Goal: Information Seeking & Learning: Learn about a topic

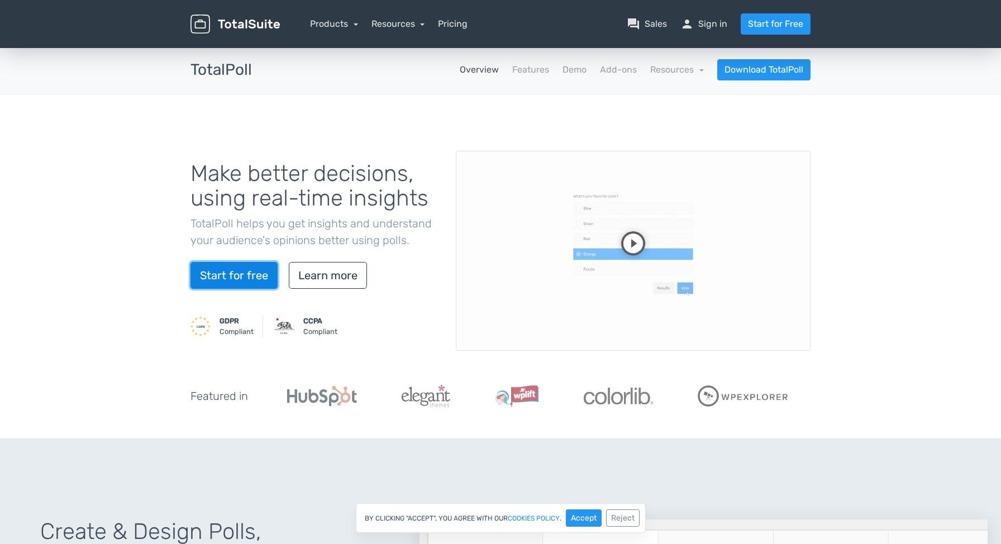
click at [248, 276] on link "Start for free" at bounding box center [234, 275] width 87 height 27
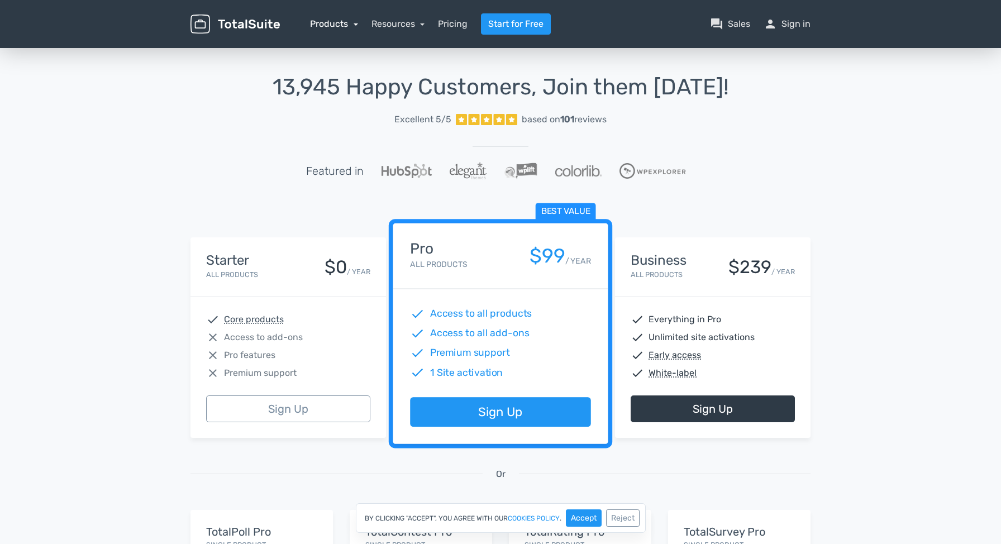
click at [347, 22] on link "Products" at bounding box center [334, 23] width 48 height 11
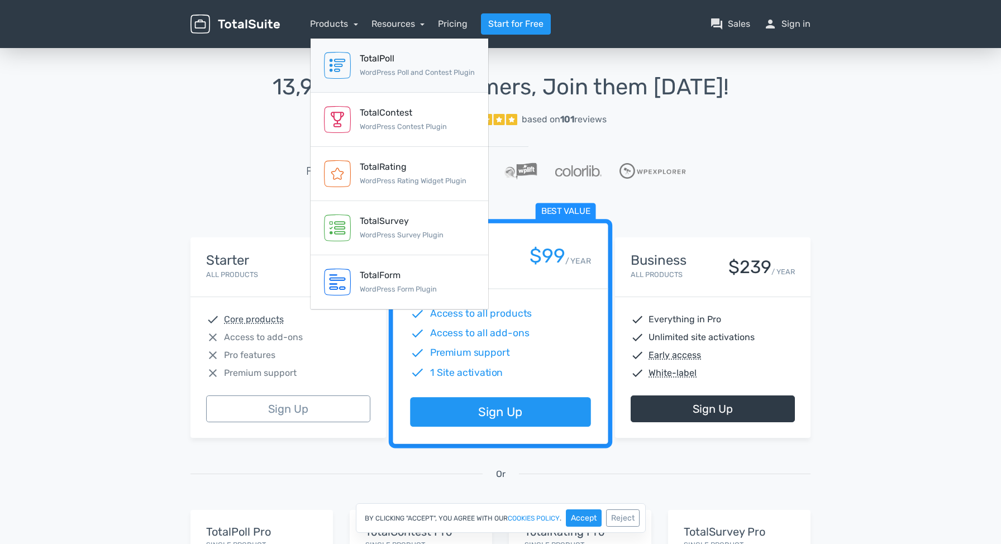
click at [378, 70] on small "WordPress Poll and Contest Plugin" at bounding box center [417, 72] width 115 height 8
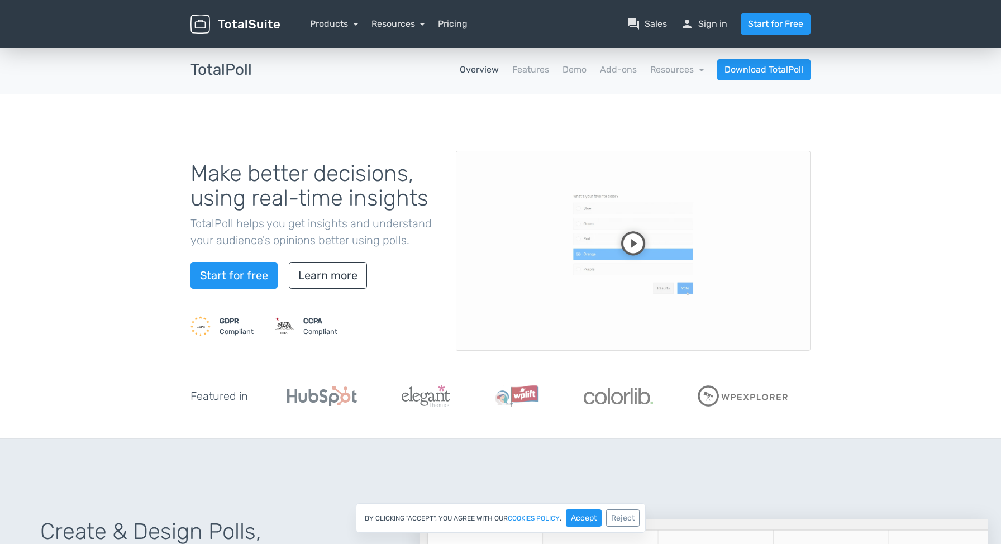
click at [639, 255] on video at bounding box center [633, 251] width 355 height 200
click at [577, 72] on link "Demo" at bounding box center [575, 69] width 24 height 13
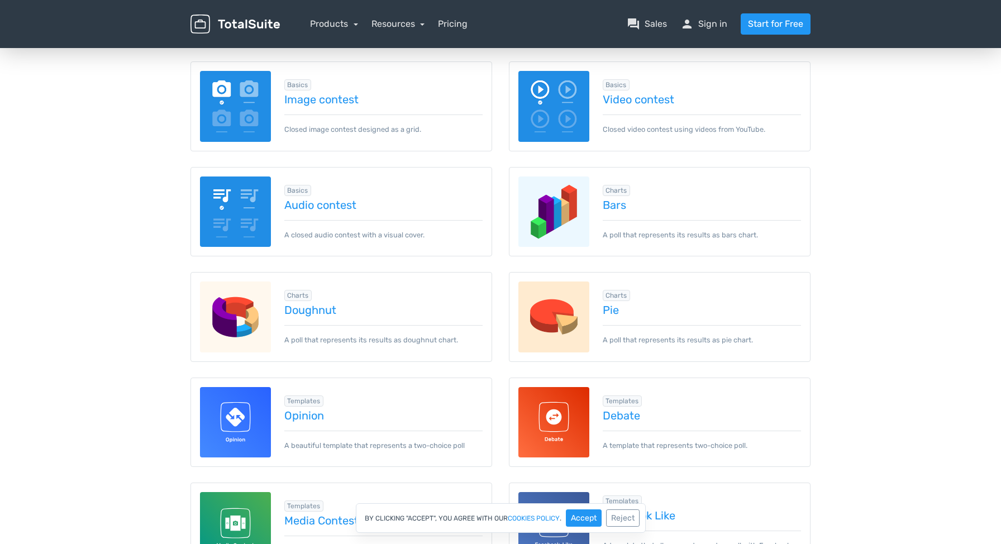
scroll to position [239, 0]
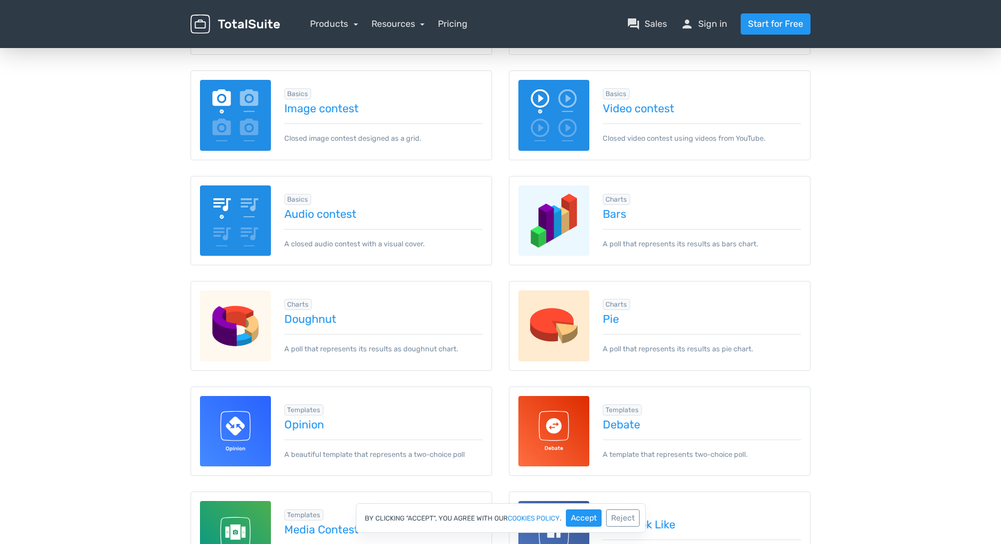
click at [579, 217] on img at bounding box center [553, 220] width 71 height 71
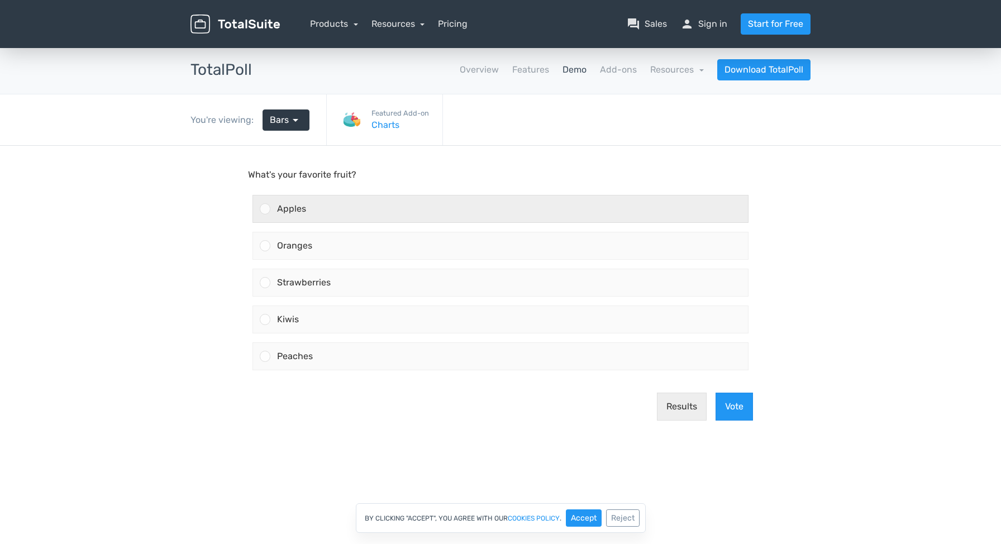
click at [481, 207] on div "Apples" at bounding box center [509, 209] width 478 height 27
click at [265, 209] on input "Apples" at bounding box center [265, 209] width 0 height 0
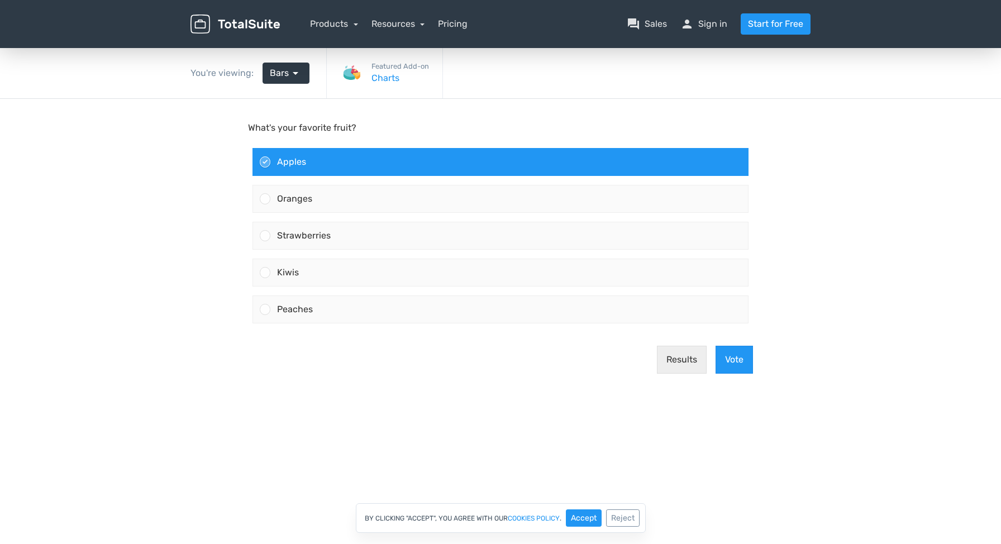
scroll to position [58, 0]
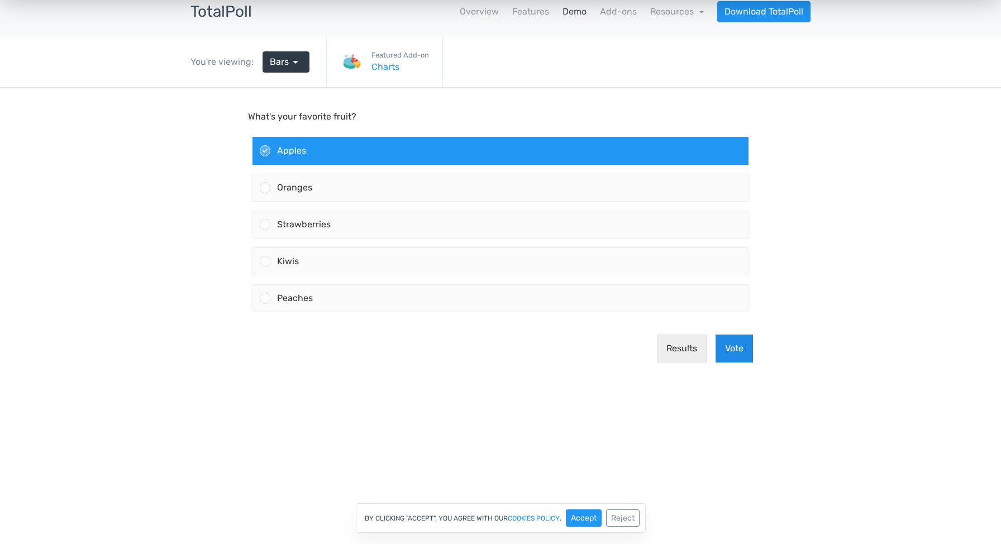
click at [738, 353] on button "Vote" at bounding box center [734, 349] width 37 height 28
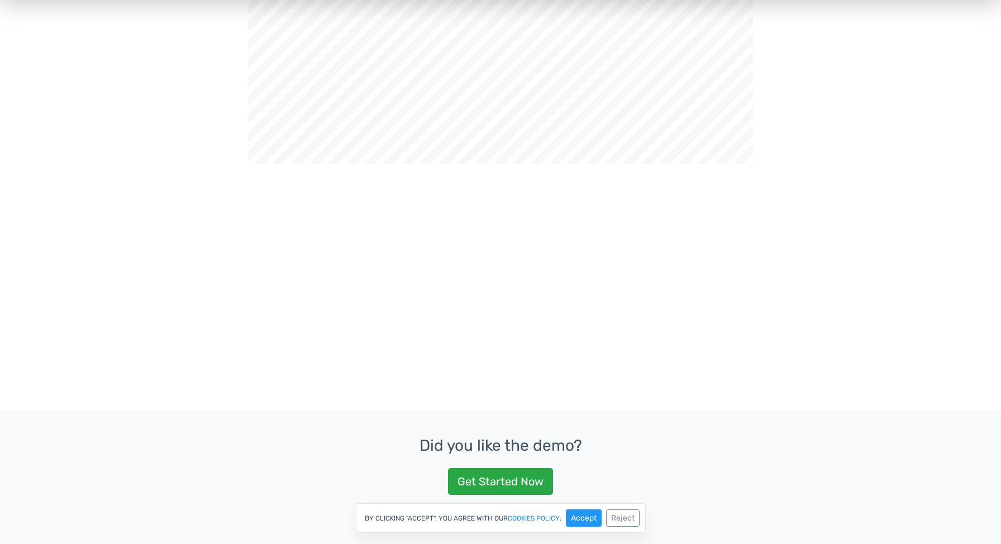
scroll to position [0, 0]
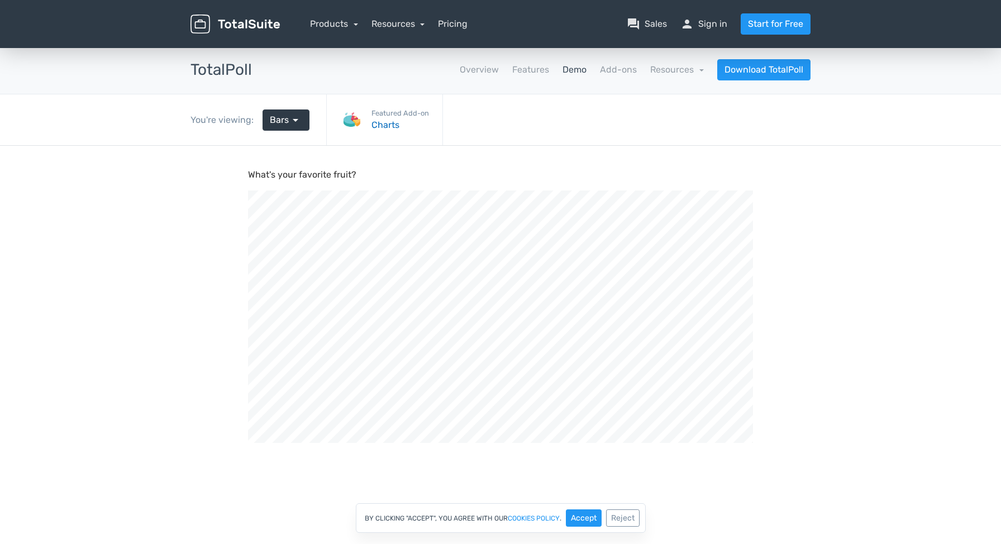
click at [391, 125] on link "Charts" at bounding box center [401, 124] width 58 height 13
